Goal: Task Accomplishment & Management: Use online tool/utility

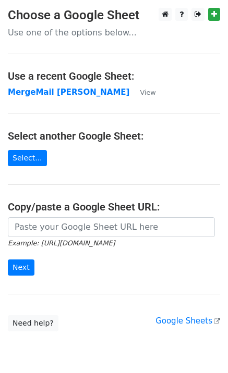
click at [55, 94] on strong "MergeMail [PERSON_NAME]" at bounding box center [68, 92] width 121 height 9
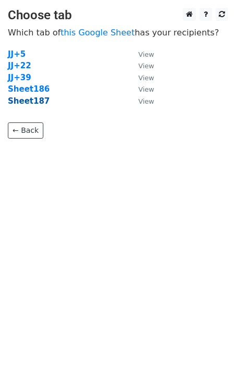
click at [32, 103] on strong "Sheet187" at bounding box center [29, 100] width 42 height 9
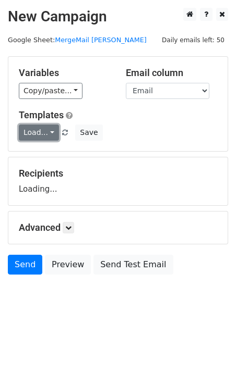
click at [30, 137] on link "Load..." at bounding box center [39, 133] width 40 height 16
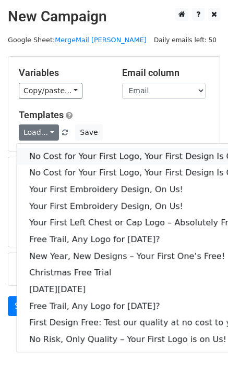
click at [56, 152] on link "No Cost for Your First Logo, Your First Design Is On Us!" at bounding box center [142, 156] width 250 height 17
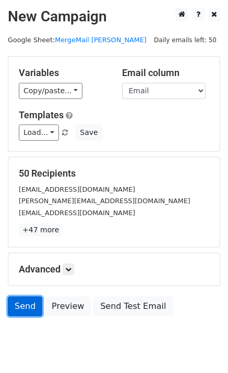
click at [21, 307] on link "Send" at bounding box center [25, 307] width 34 height 20
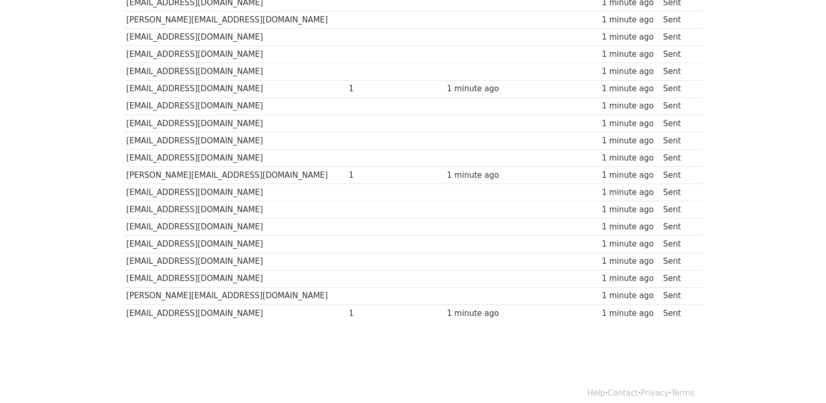
scroll to position [726, 0]
